Goal: Information Seeking & Learning: Find specific fact

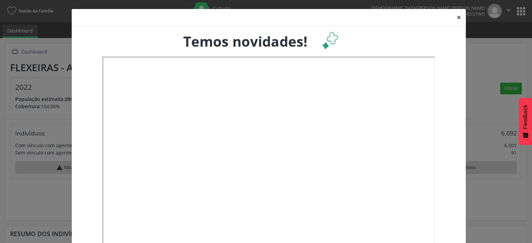
click at [455, 18] on button "×" at bounding box center [459, 17] width 14 height 17
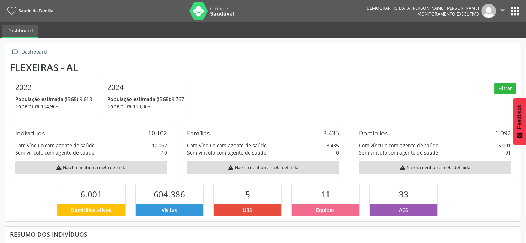
click at [518, 13] on button "apps" at bounding box center [515, 11] width 12 height 12
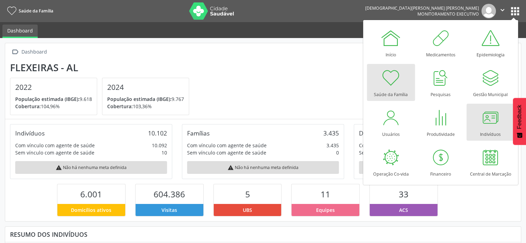
click at [489, 120] on div at bounding box center [490, 117] width 21 height 21
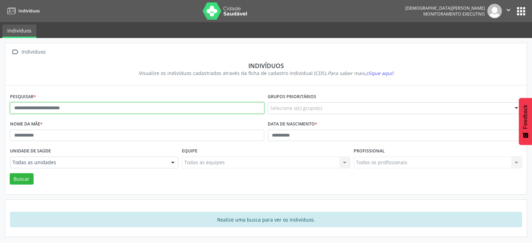
click at [29, 108] on input "text" at bounding box center [137, 108] width 254 height 12
type input "**********"
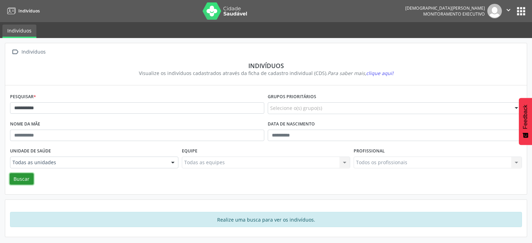
drag, startPoint x: 22, startPoint y: 178, endPoint x: 86, endPoint y: 140, distance: 74.1
click at [23, 178] on button "Buscar" at bounding box center [22, 179] width 24 height 12
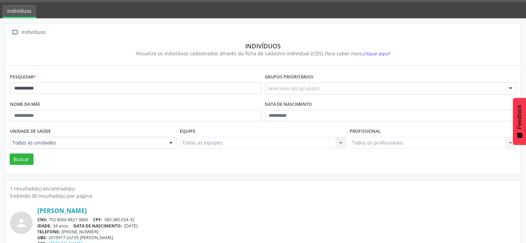
scroll to position [38, 0]
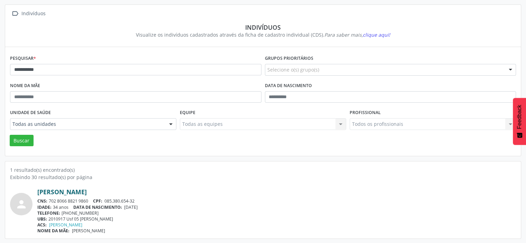
click at [54, 192] on link "Kalyanne Rose Leite de Barros" at bounding box center [61, 192] width 49 height 8
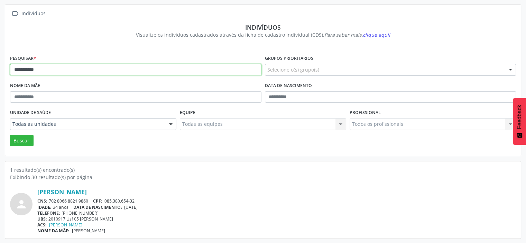
drag, startPoint x: 62, startPoint y: 71, endPoint x: 12, endPoint y: 71, distance: 50.5
click at [12, 71] on input "**********" at bounding box center [136, 70] width 252 height 12
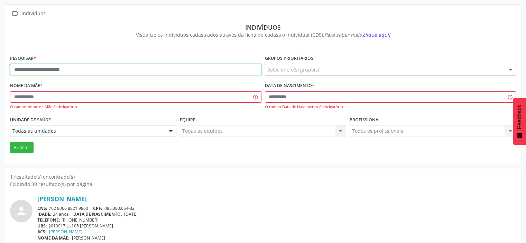
click at [10, 142] on button "Buscar" at bounding box center [22, 148] width 24 height 12
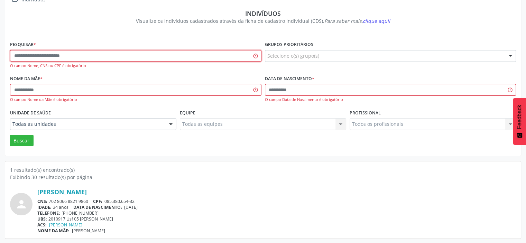
scroll to position [53, 0]
